Goal: Information Seeking & Learning: Learn about a topic

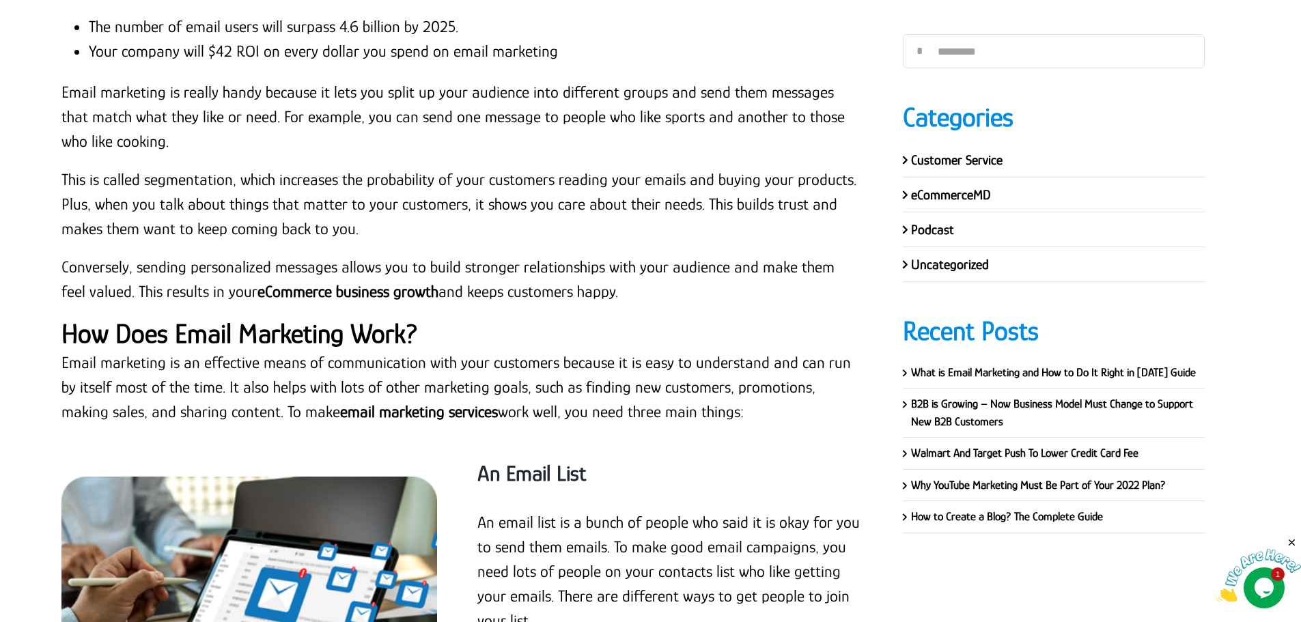
scroll to position [4303, 0]
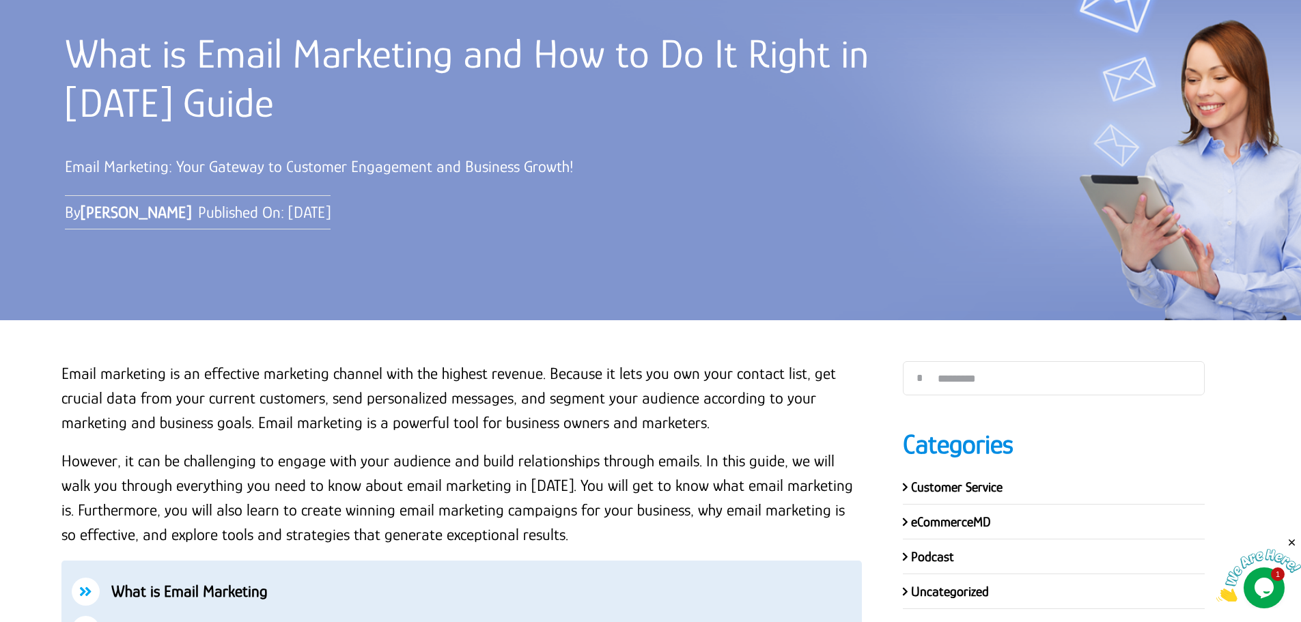
scroll to position [137, 0]
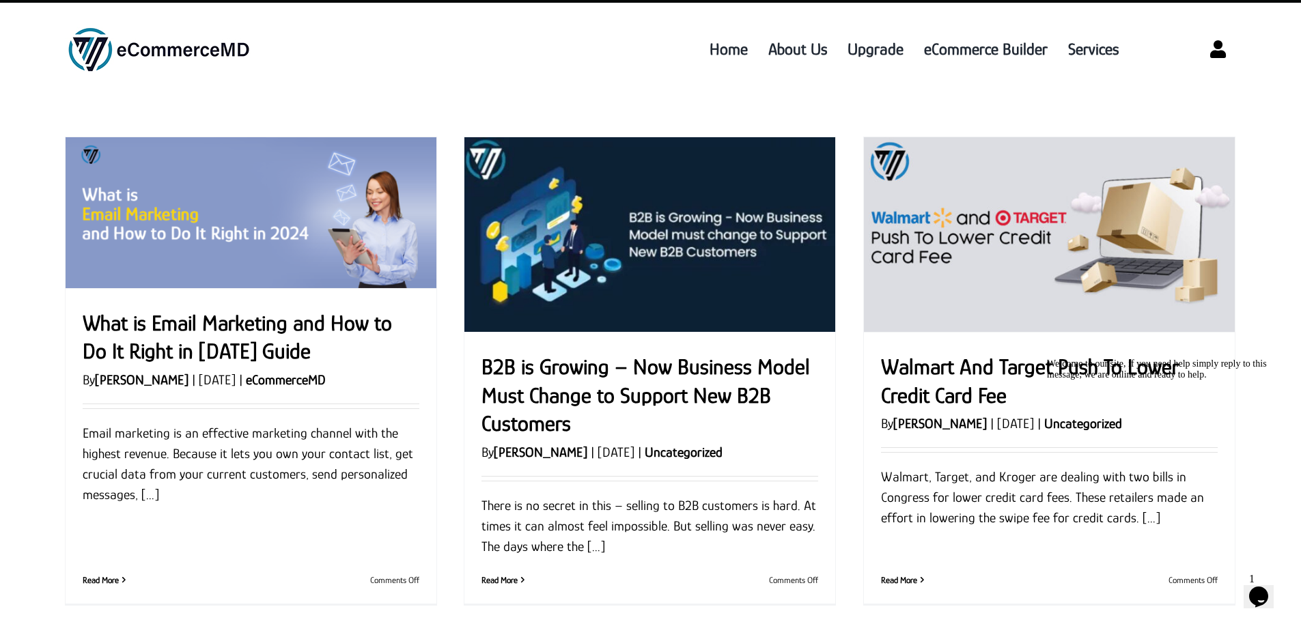
click at [229, 322] on link "What is Email Marketing and How to Do It Right in [DATE] Guide" at bounding box center [237, 337] width 309 height 53
drag, startPoint x: 390, startPoint y: 204, endPoint x: 482, endPoint y: 380, distance: 198.9
click at [482, 380] on h2 "B2B is Growing – Now Business Model Must Change to Support New B2B Customers" at bounding box center [650, 395] width 337 height 85
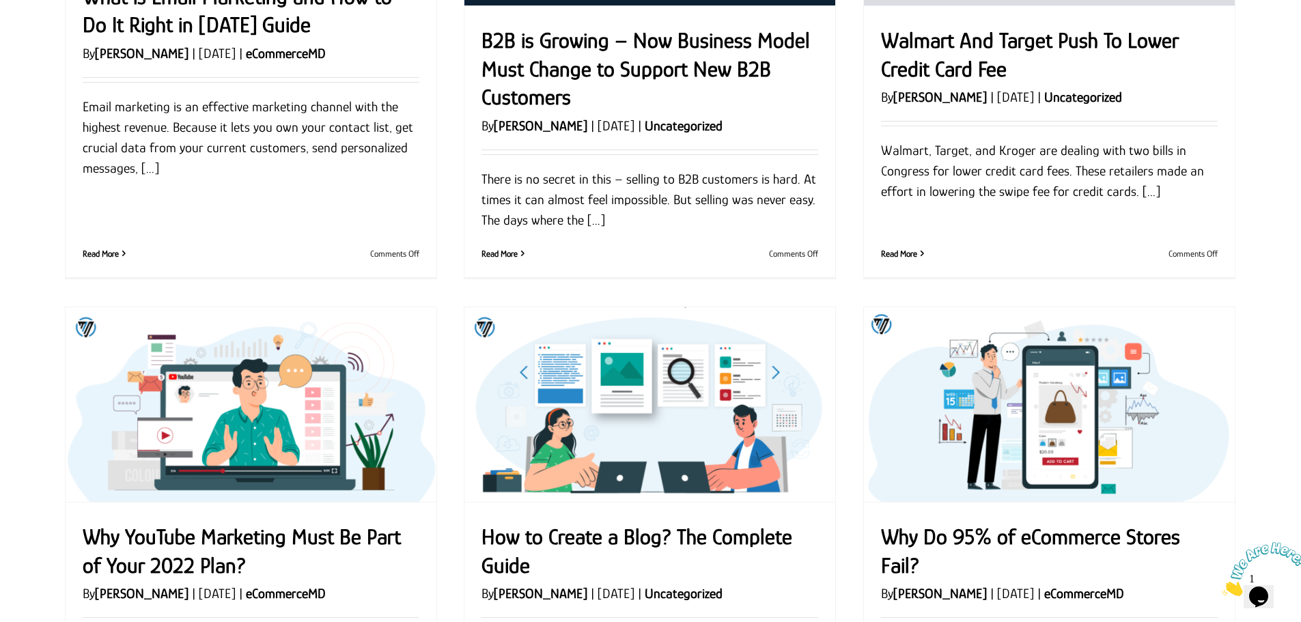
scroll to position [68, 0]
